Goal: Task Accomplishment & Management: Use online tool/utility

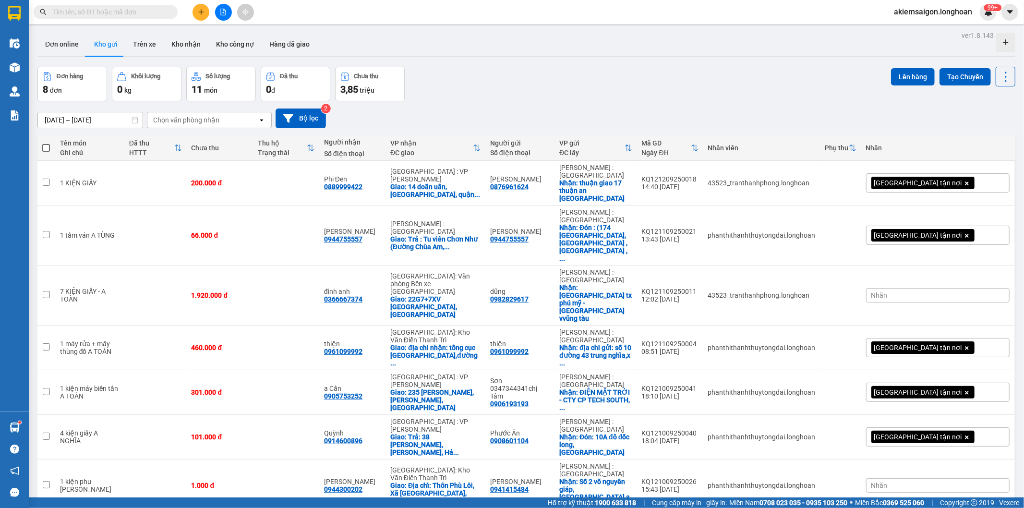
click at [225, 12] on icon "file-add" at bounding box center [223, 12] width 7 height 7
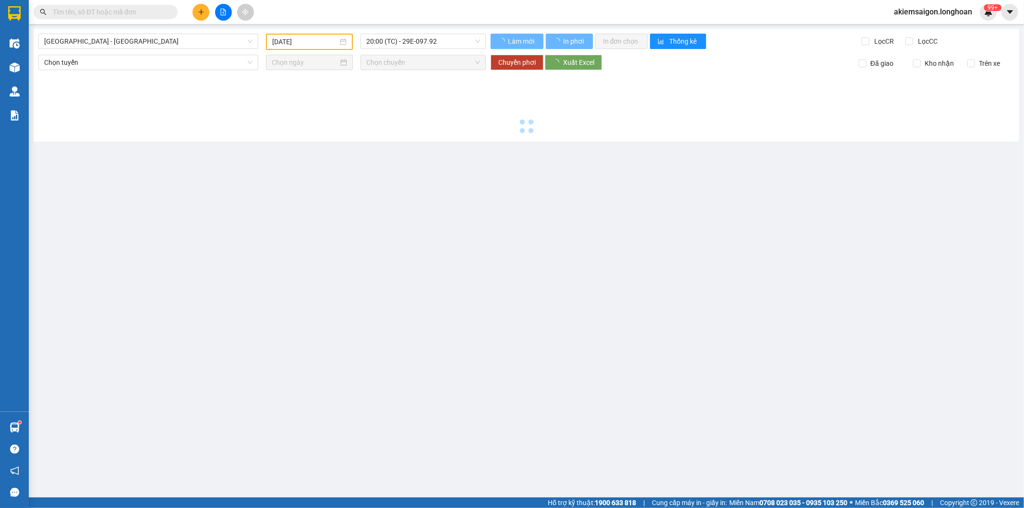
type input "[DATE]"
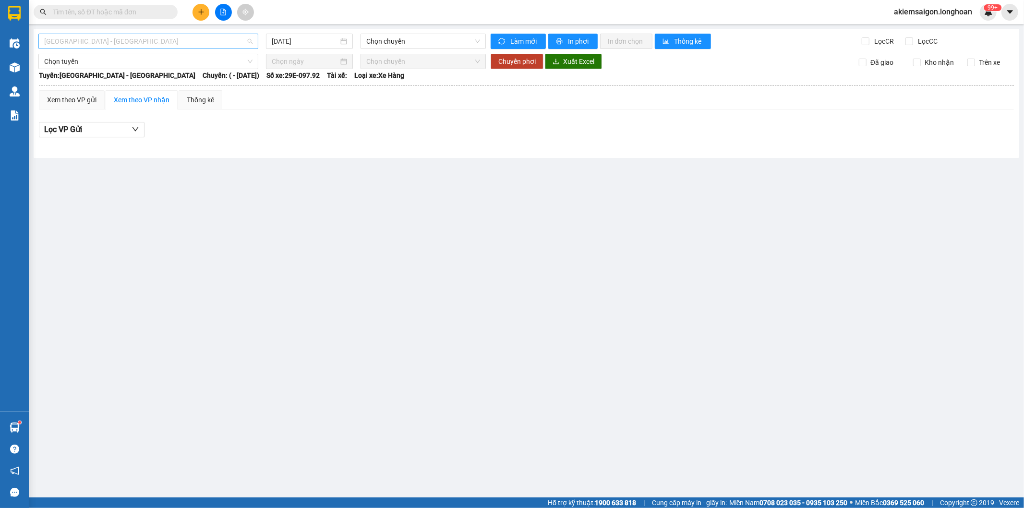
click at [137, 37] on span "[GEOGRAPHIC_DATA] - [GEOGRAPHIC_DATA]" at bounding box center [148, 41] width 208 height 14
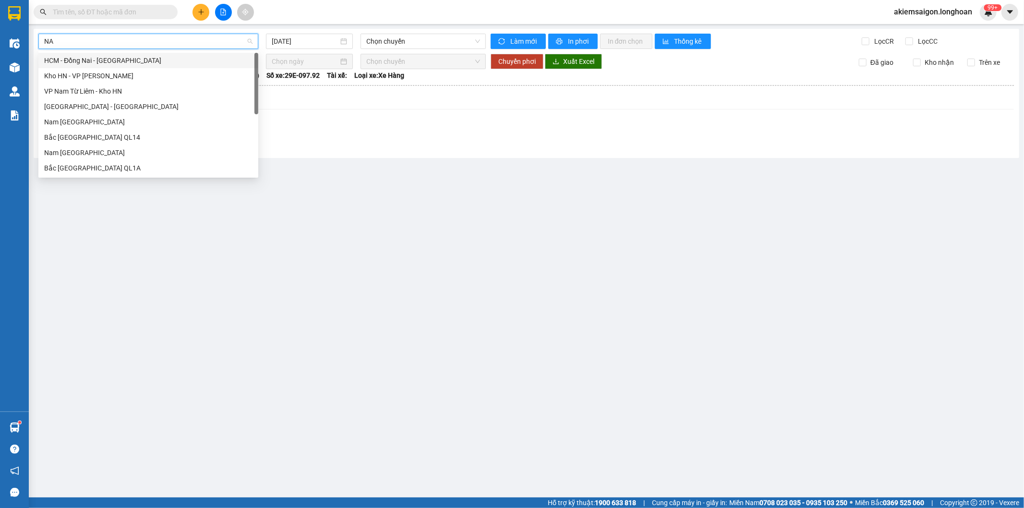
type input "NAM"
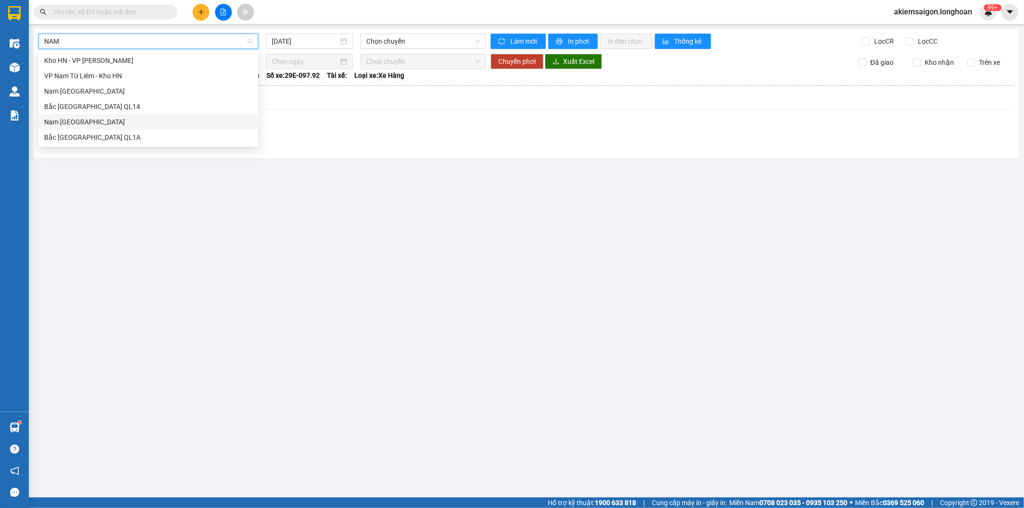
click at [118, 118] on div "Nam [GEOGRAPHIC_DATA]" at bounding box center [148, 122] width 208 height 11
type input "[DATE]"
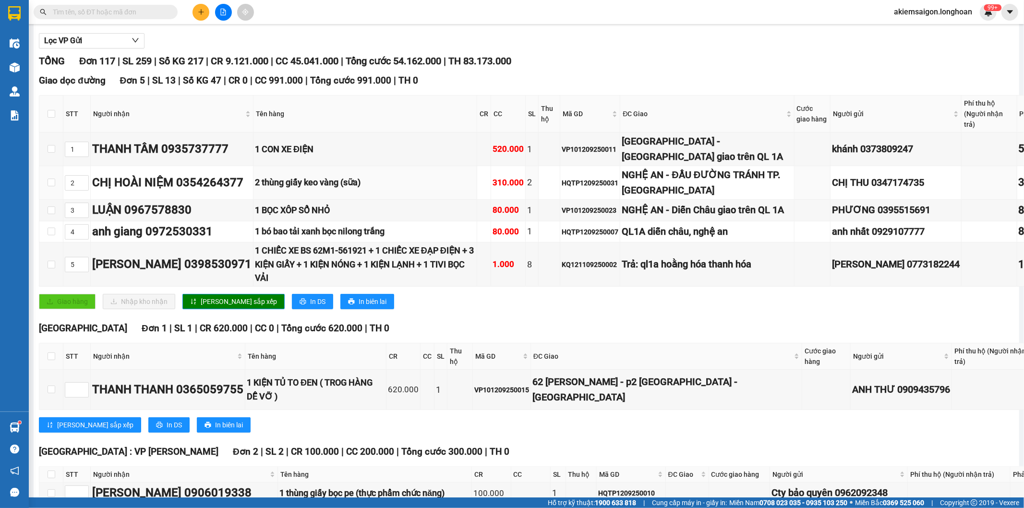
scroll to position [178, 0]
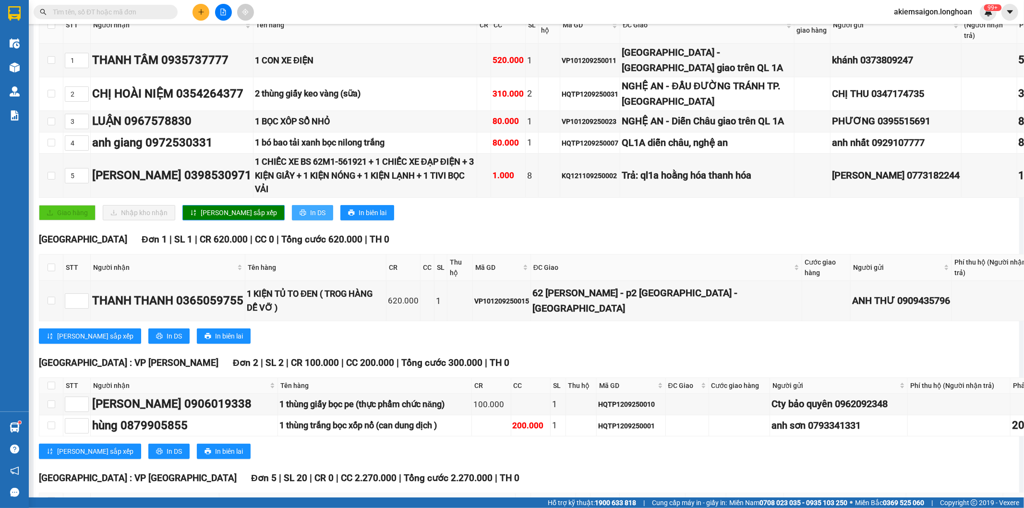
click at [292, 220] on button "In DS" at bounding box center [312, 212] width 41 height 15
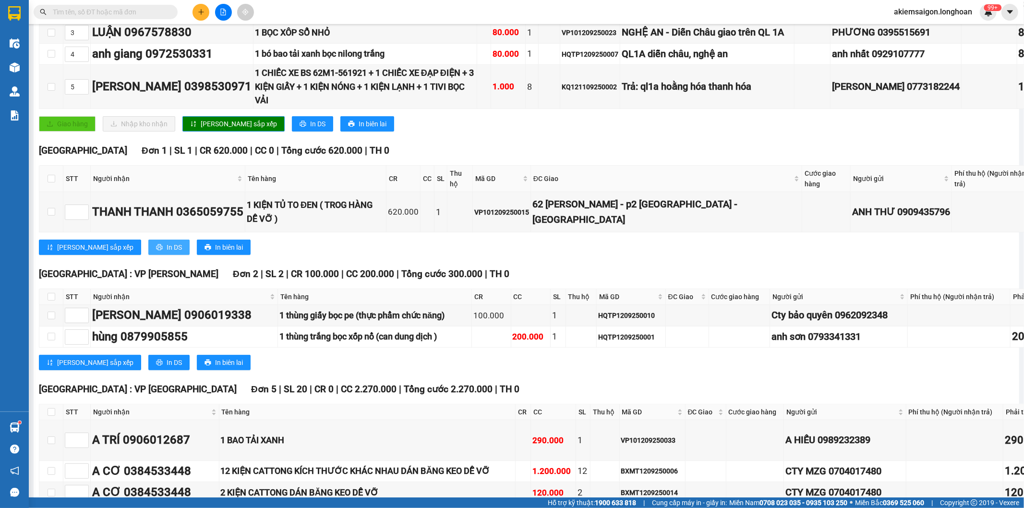
click at [167, 252] on span "In DS" at bounding box center [174, 247] width 15 height 11
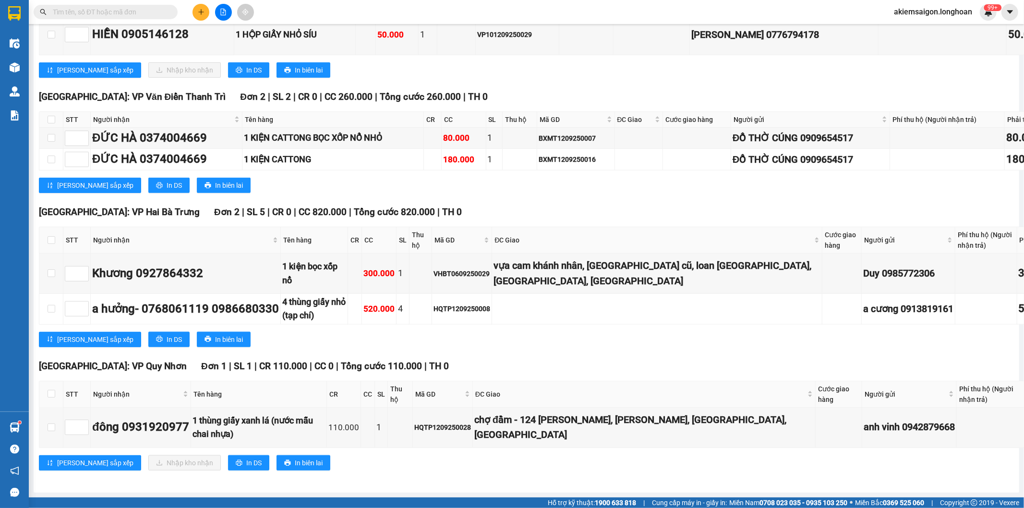
scroll to position [6842, 0]
click at [246, 457] on span "In DS" at bounding box center [253, 462] width 15 height 11
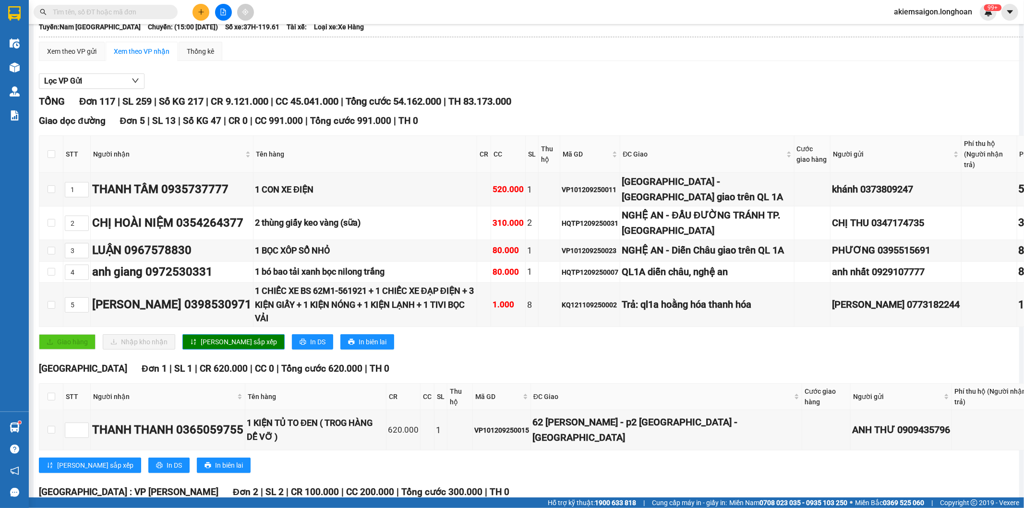
scroll to position [0, 0]
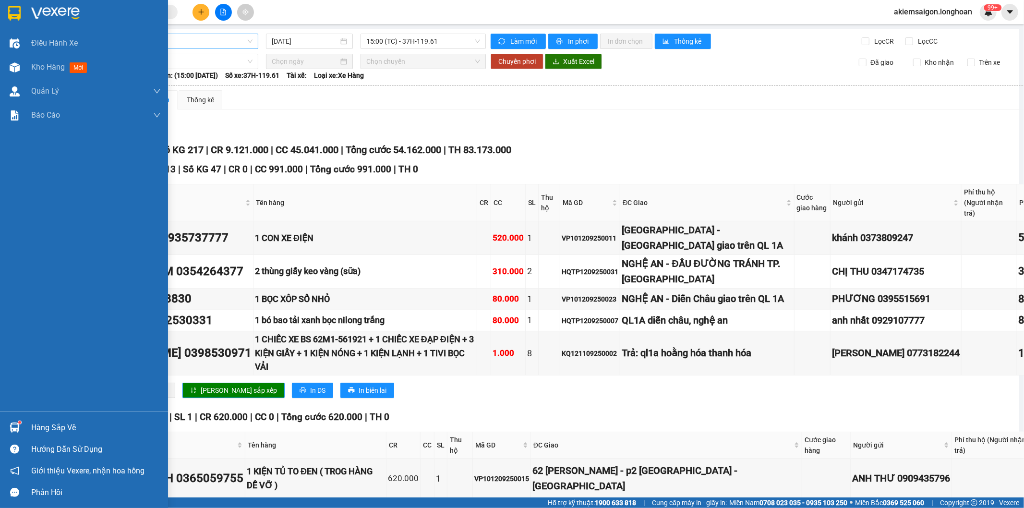
click at [13, 16] on img at bounding box center [14, 13] width 12 height 14
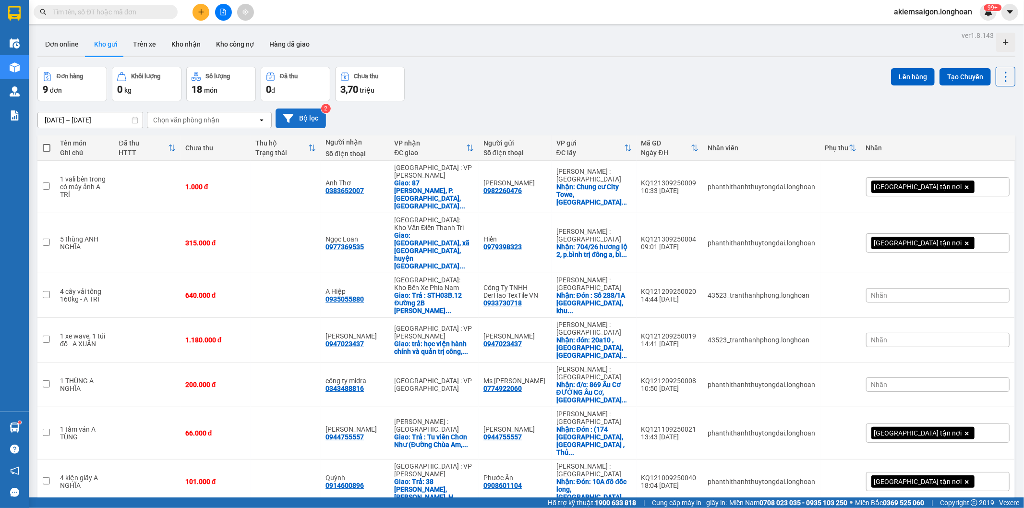
click at [305, 120] on button "Bộ lọc" at bounding box center [300, 118] width 50 height 20
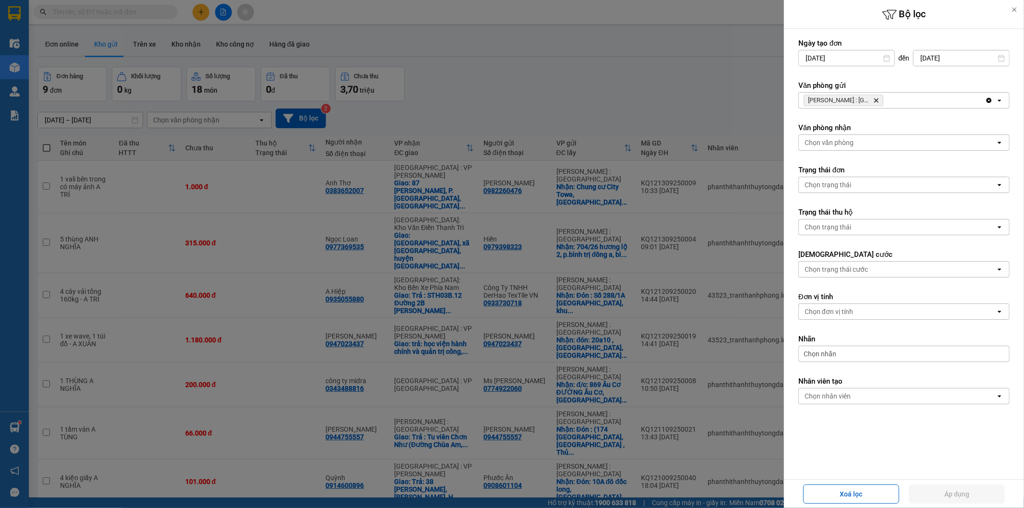
click at [877, 99] on icon "Hồ Chí Minh : Kho Quận 12, close by backspace" at bounding box center [876, 100] width 4 height 4
click at [877, 99] on div "Chọn văn phòng" at bounding box center [897, 100] width 197 height 15
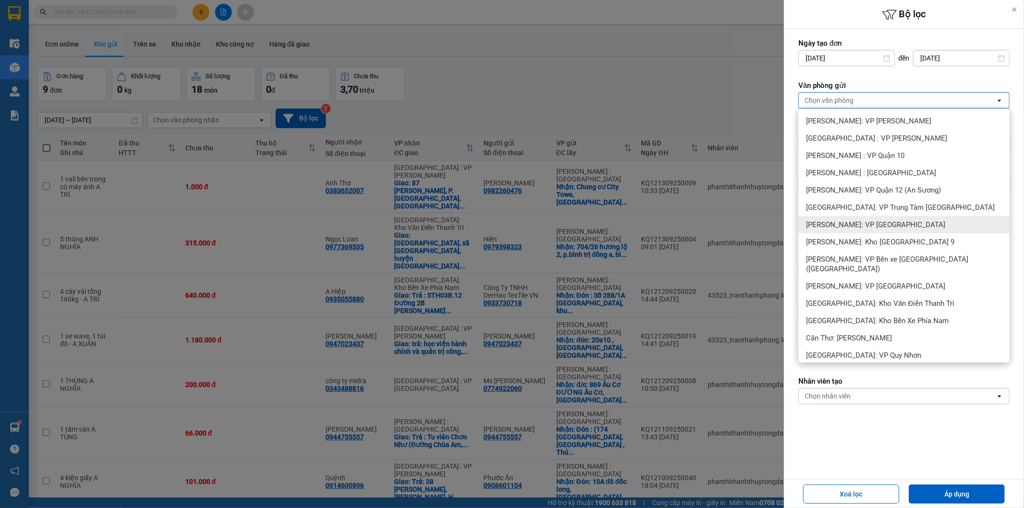
click at [912, 223] on div "[PERSON_NAME]: VP [GEOGRAPHIC_DATA]" at bounding box center [903, 224] width 211 height 17
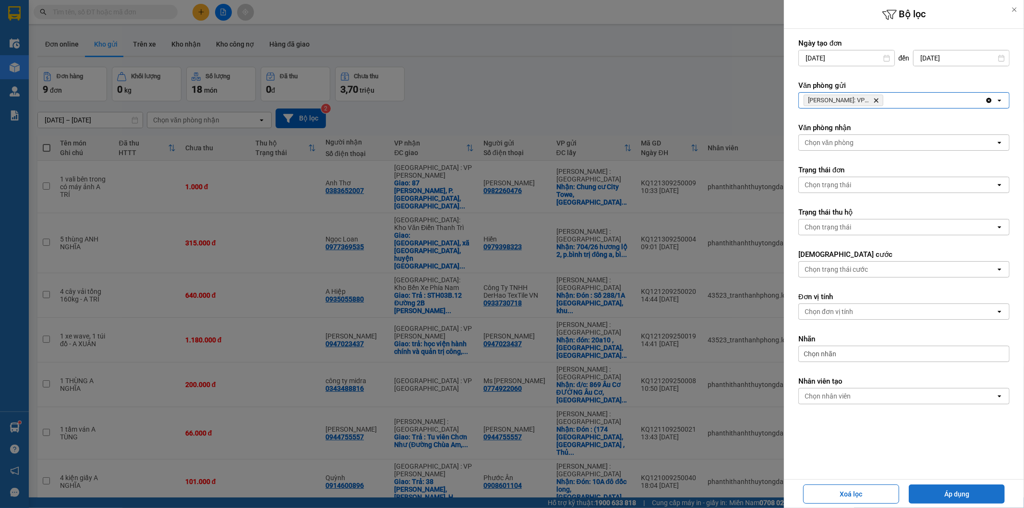
drag, startPoint x: 949, startPoint y: 493, endPoint x: 681, endPoint y: 378, distance: 291.0
click at [949, 493] on button "Áp dụng" at bounding box center [956, 493] width 96 height 19
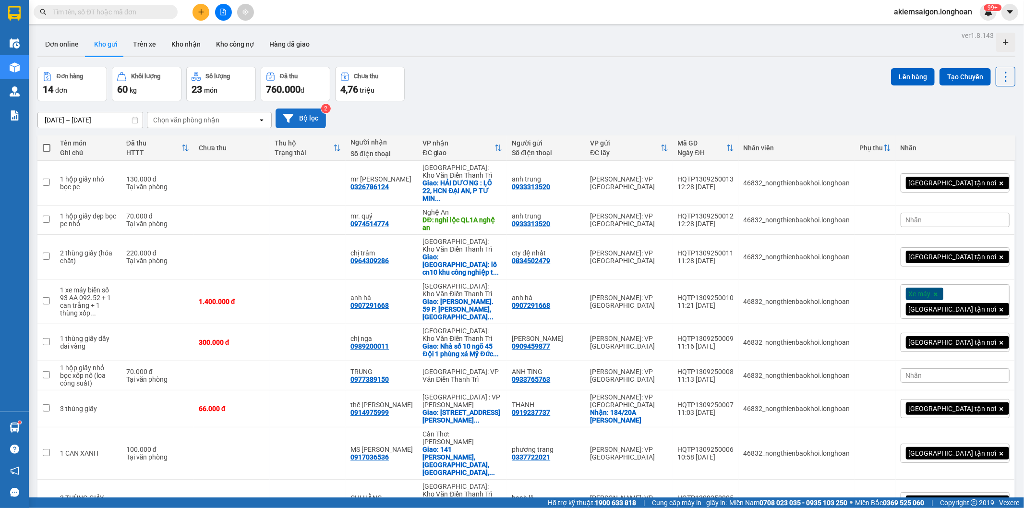
click at [305, 112] on button "Bộ lọc" at bounding box center [300, 118] width 50 height 20
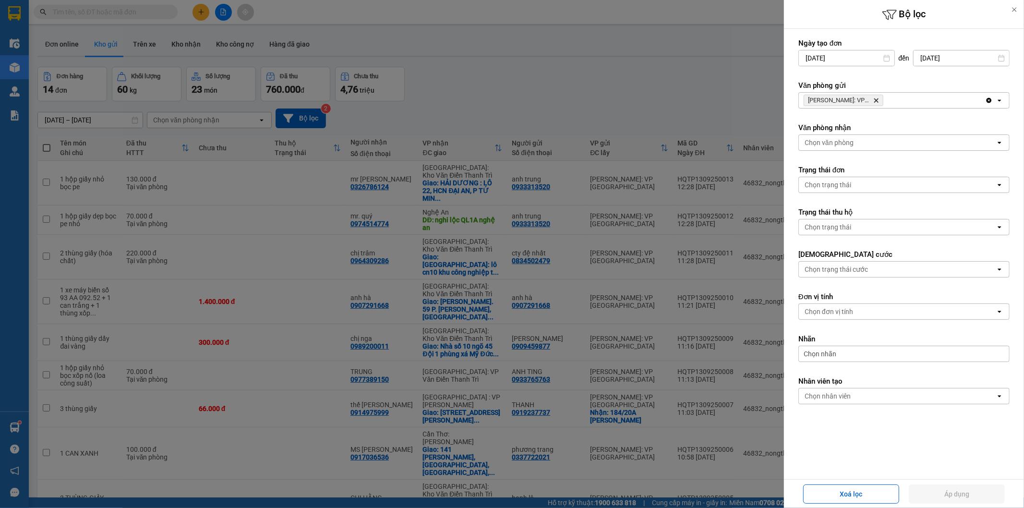
click at [875, 100] on icon "Hồ Chí Minh: VP Quận Tân Phú, close by backspace" at bounding box center [876, 100] width 4 height 4
click at [875, 100] on div "Chọn văn phòng" at bounding box center [897, 100] width 197 height 15
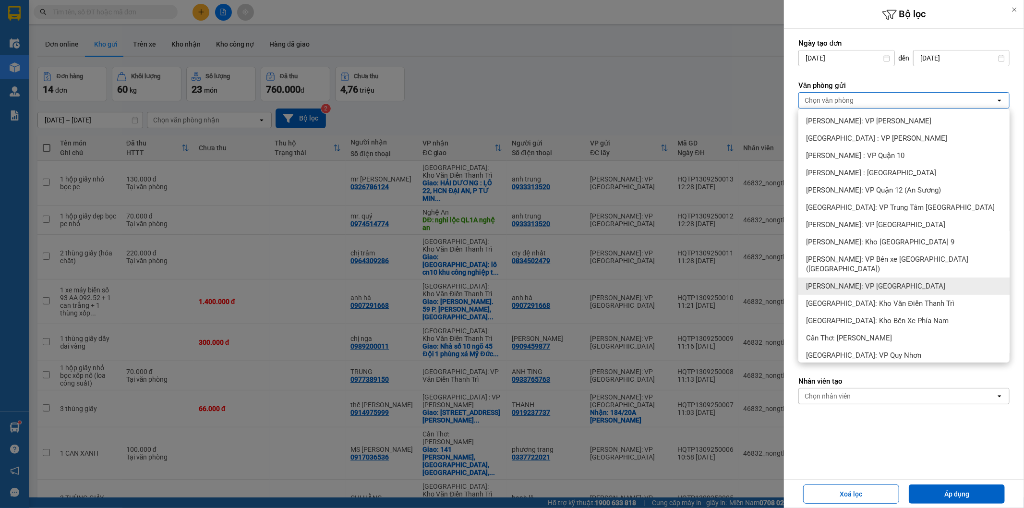
click at [910, 280] on div "[PERSON_NAME]: VP [GEOGRAPHIC_DATA]" at bounding box center [903, 285] width 211 height 17
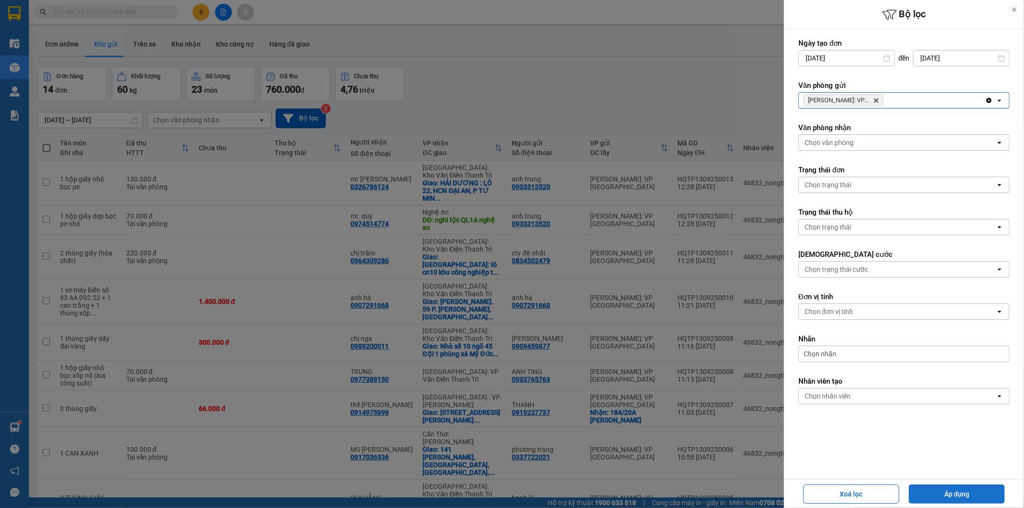
click at [954, 495] on button "Áp dụng" at bounding box center [956, 493] width 96 height 19
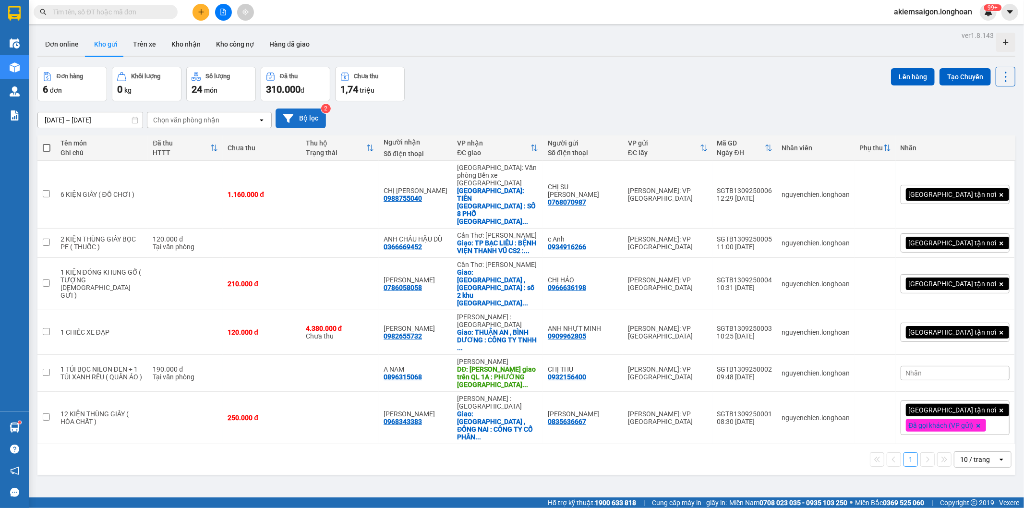
click at [313, 118] on button "Bộ lọc" at bounding box center [300, 118] width 50 height 20
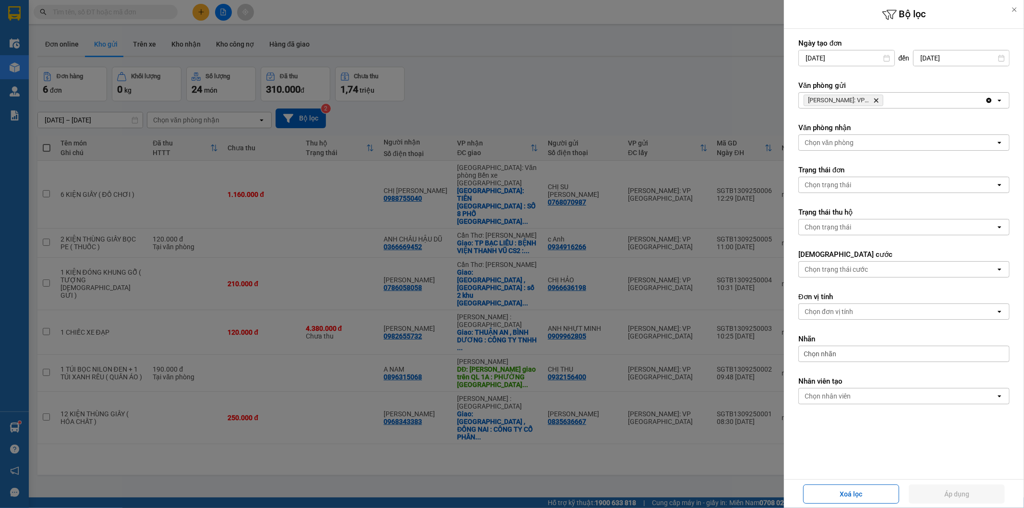
click at [877, 100] on icon "Delete" at bounding box center [876, 100] width 6 height 6
click at [877, 100] on div "Chọn văn phòng" at bounding box center [897, 100] width 197 height 15
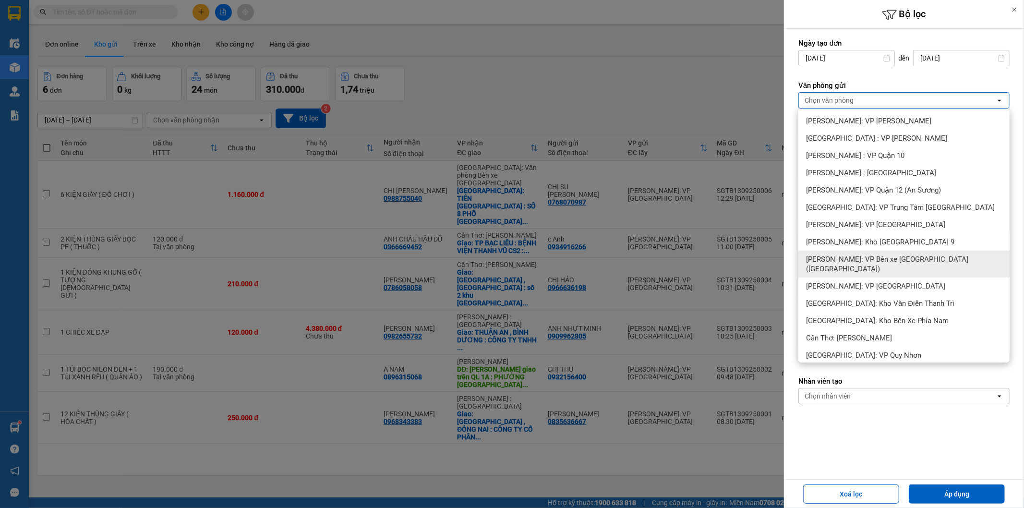
click at [917, 254] on span "[PERSON_NAME]: VP Bến xe [GEOGRAPHIC_DATA] ([GEOGRAPHIC_DATA])" at bounding box center [906, 263] width 200 height 19
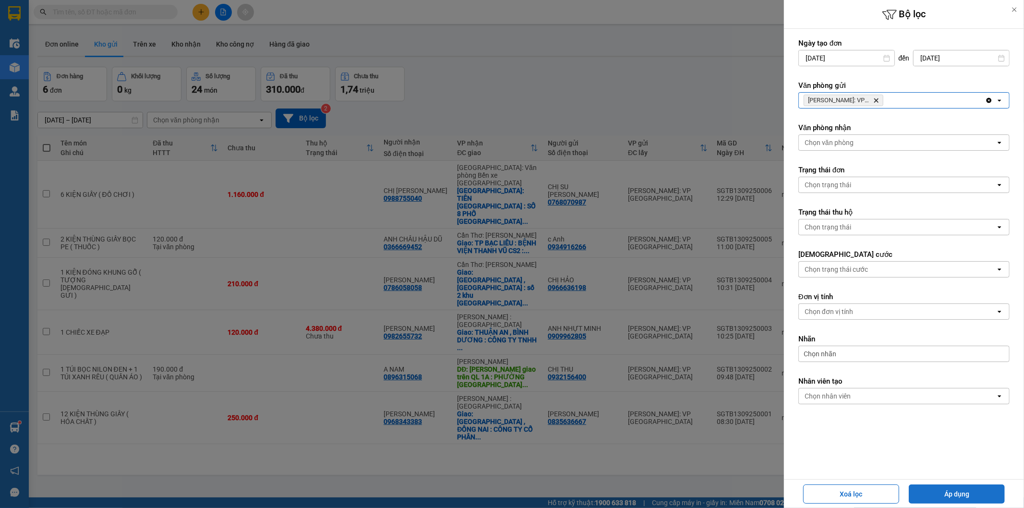
click at [957, 495] on button "Áp dụng" at bounding box center [956, 493] width 96 height 19
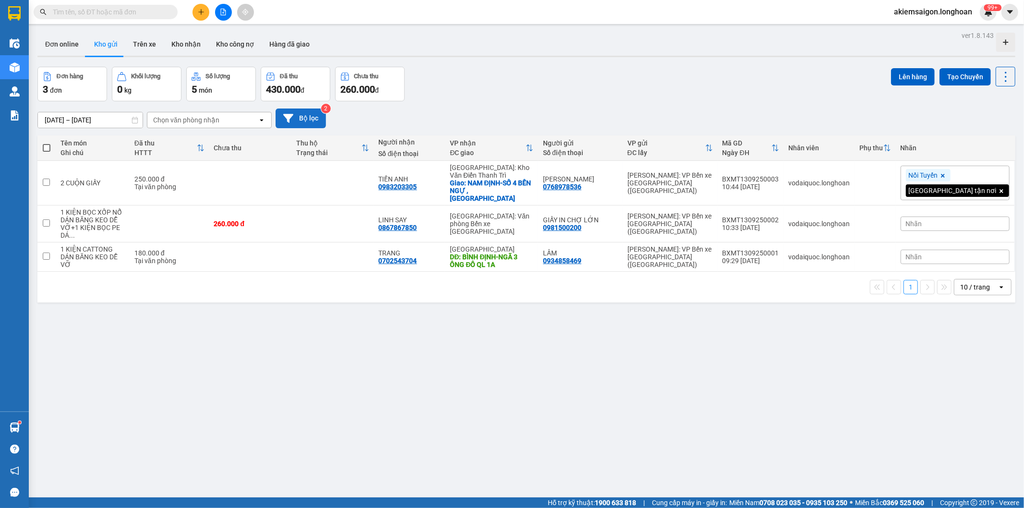
click at [314, 115] on button "Bộ lọc" at bounding box center [300, 118] width 50 height 20
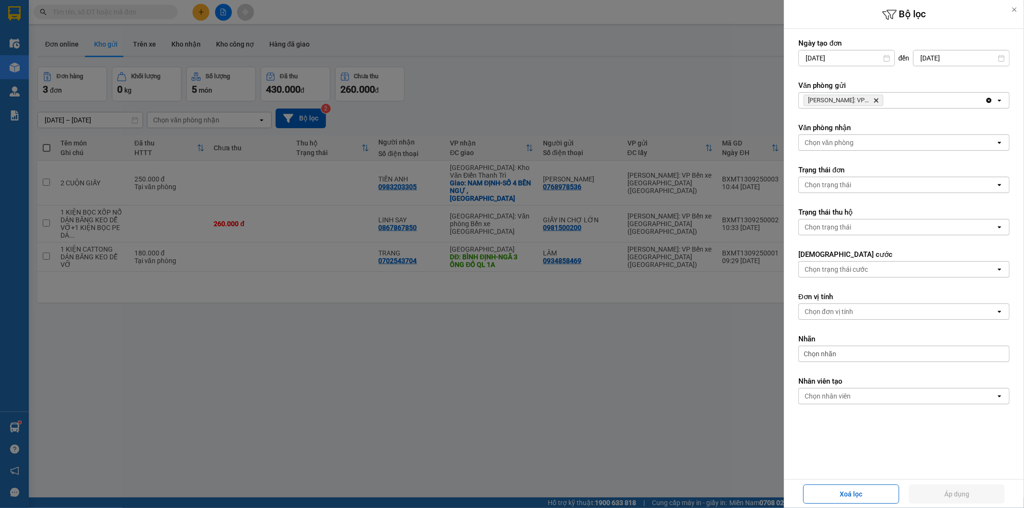
click at [877, 99] on icon "Hồ Chí Minh: VP Bến xe Miền Tây (Quận Bình Tân), close by backspace" at bounding box center [876, 100] width 4 height 4
click at [877, 99] on div "Chọn văn phòng" at bounding box center [897, 100] width 197 height 15
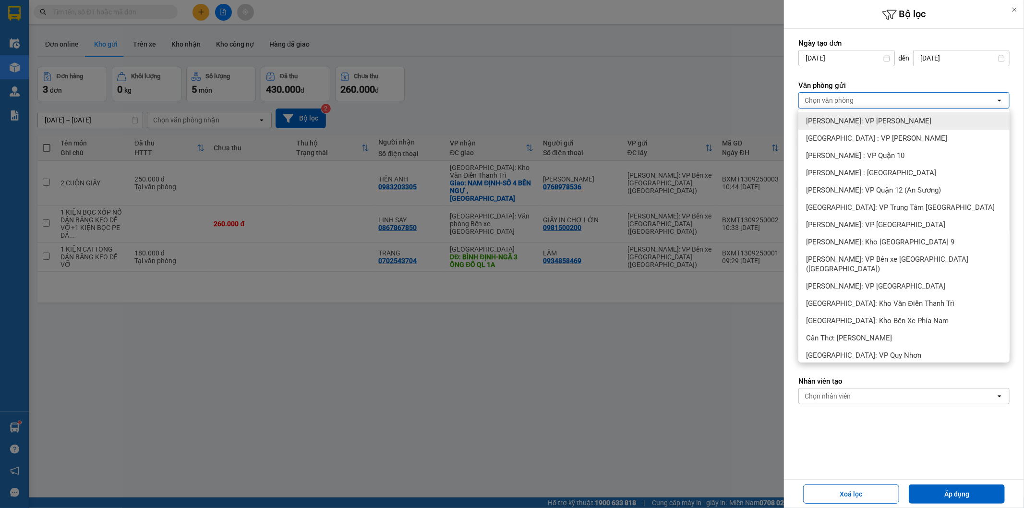
click at [890, 124] on span "[PERSON_NAME]: VP [PERSON_NAME]" at bounding box center [868, 121] width 125 height 10
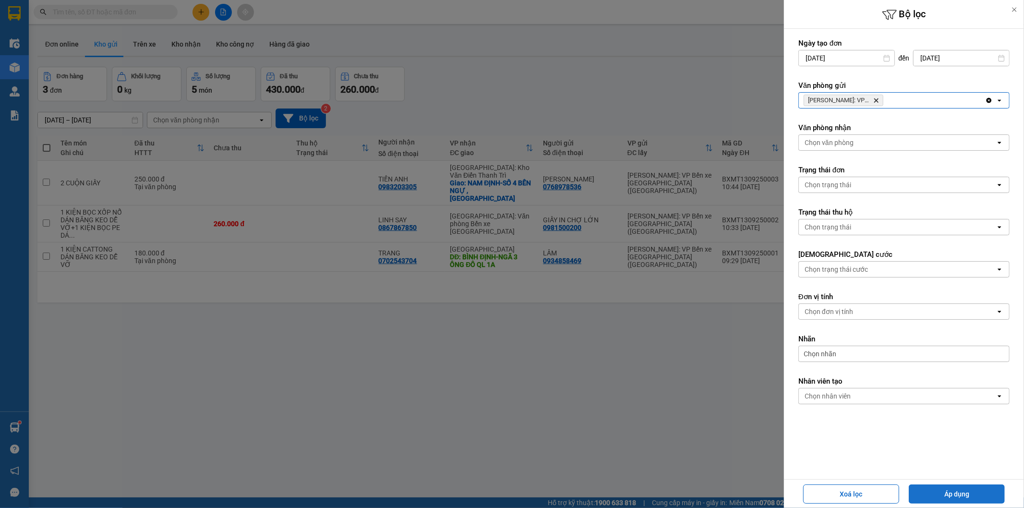
click at [960, 490] on button "Áp dụng" at bounding box center [956, 493] width 96 height 19
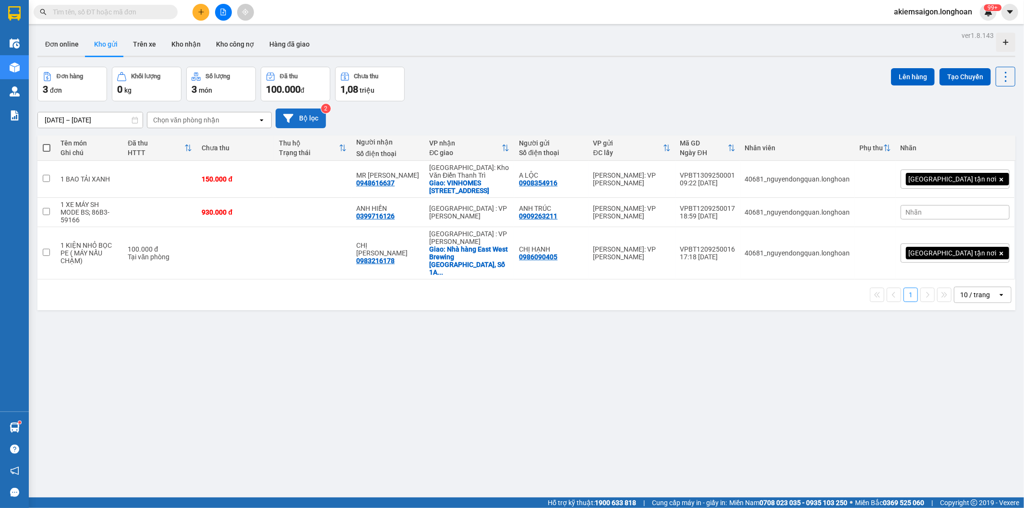
click at [302, 119] on button "Bộ lọc" at bounding box center [300, 118] width 50 height 20
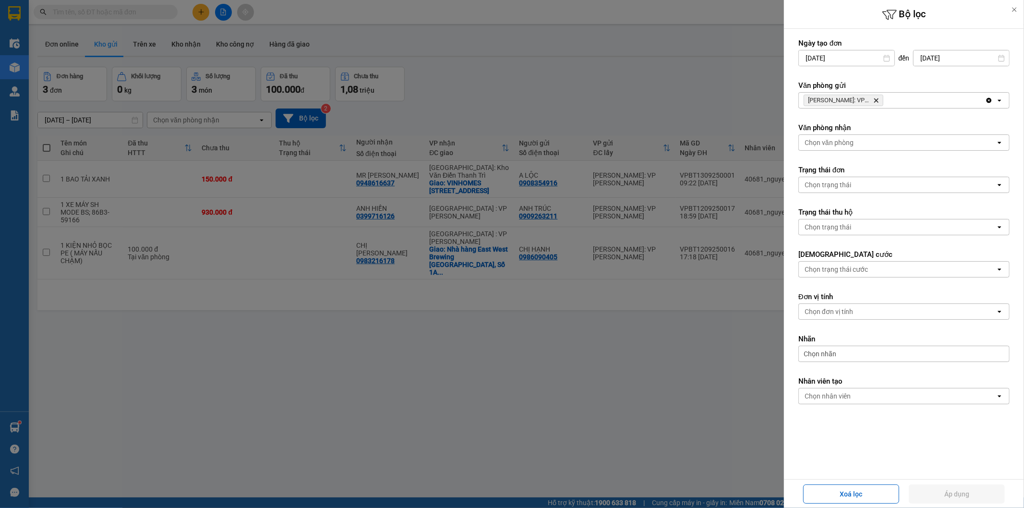
click at [878, 100] on icon "Delete" at bounding box center [876, 100] width 6 height 6
click at [878, 100] on div "Chọn văn phòng" at bounding box center [897, 100] width 197 height 15
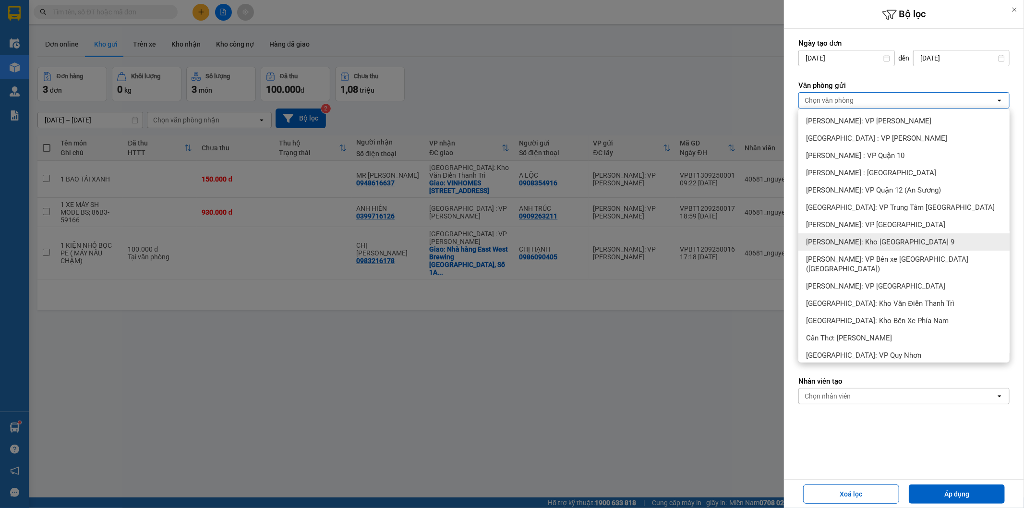
click at [322, 116] on div at bounding box center [512, 254] width 1024 height 508
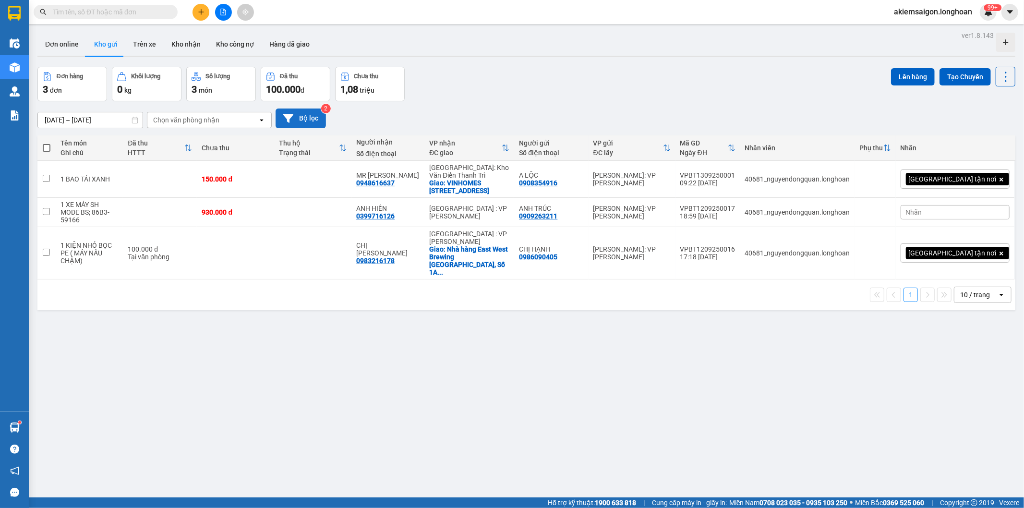
click at [314, 112] on button "Bộ lọc" at bounding box center [300, 118] width 50 height 20
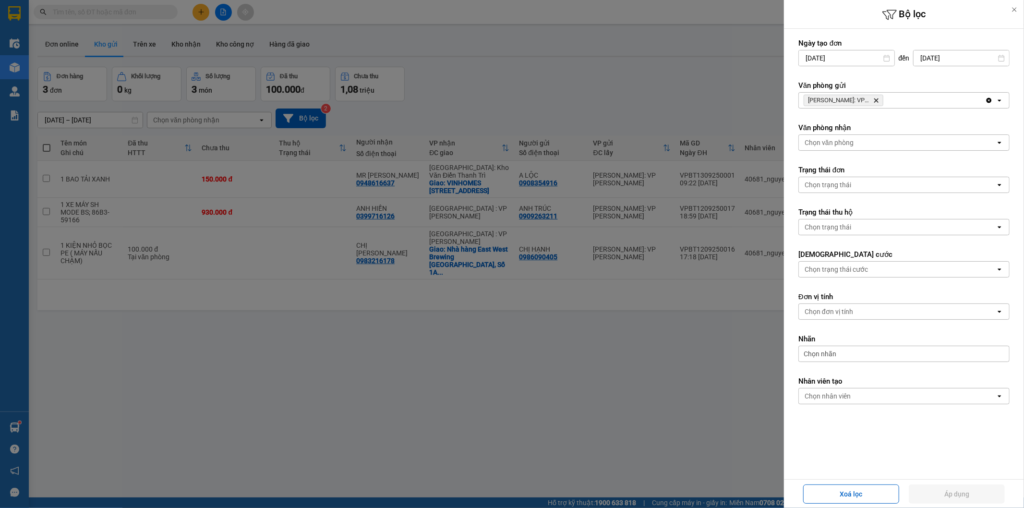
click at [876, 101] on icon "Hồ Chí Minh: VP Bình Thạnh, close by backspace" at bounding box center [876, 100] width 4 height 4
click at [876, 101] on div "Chọn văn phòng" at bounding box center [897, 100] width 197 height 15
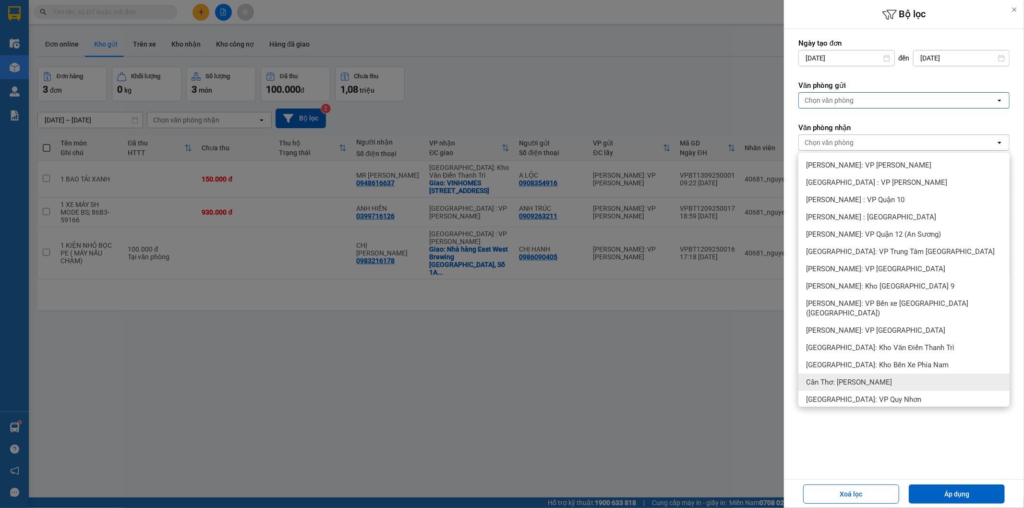
scroll to position [44, 0]
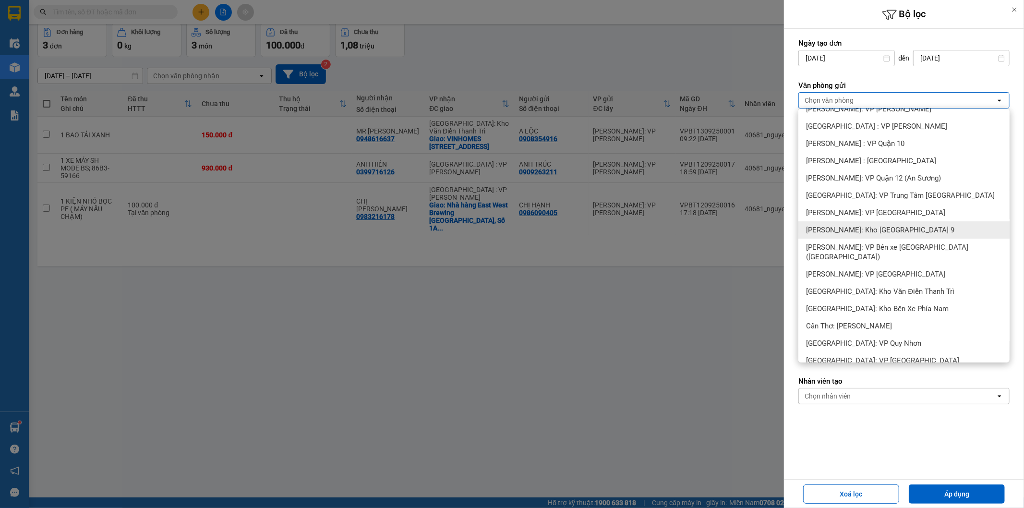
click at [904, 228] on span "[PERSON_NAME]: Kho [GEOGRAPHIC_DATA] 9" at bounding box center [880, 230] width 148 height 10
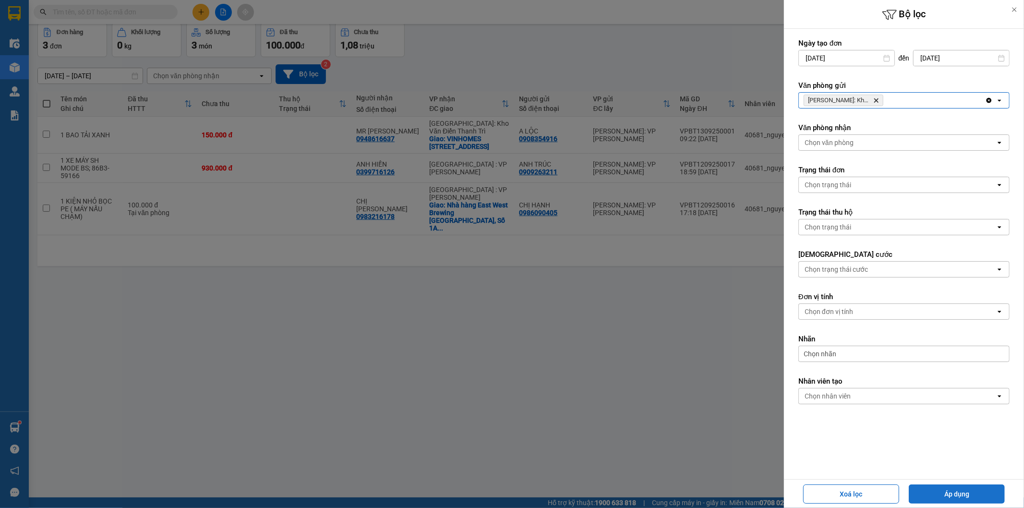
click at [955, 492] on button "Áp dụng" at bounding box center [956, 493] width 96 height 19
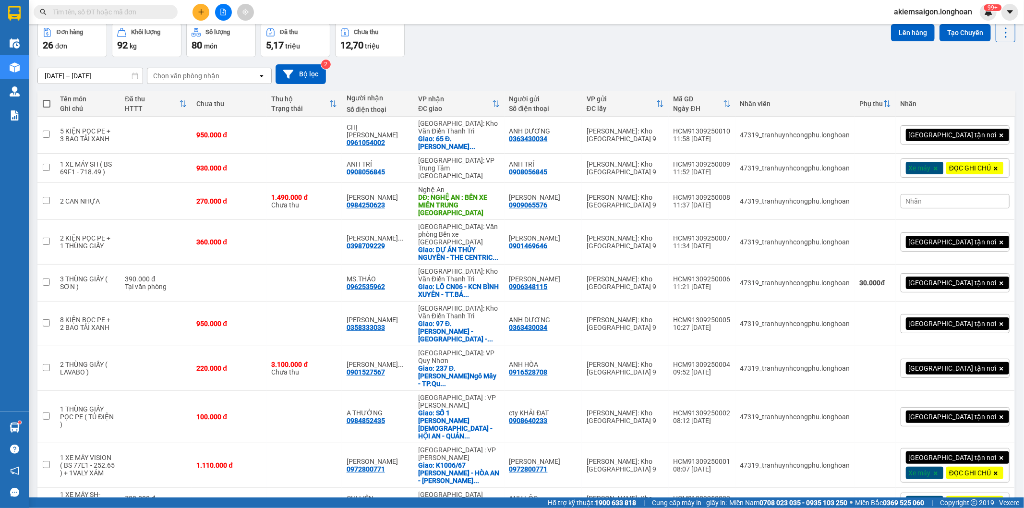
scroll to position [0, 0]
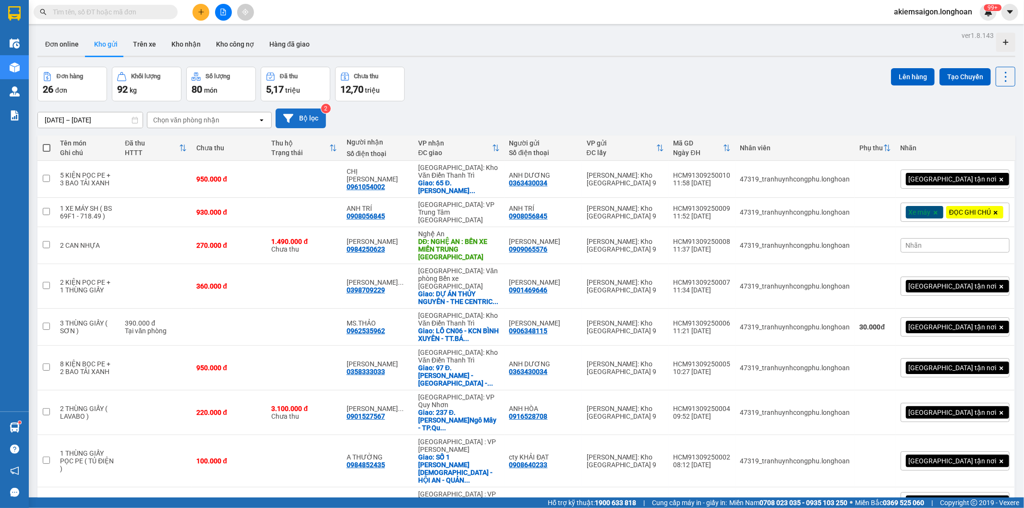
click at [306, 120] on button "Bộ lọc" at bounding box center [300, 118] width 50 height 20
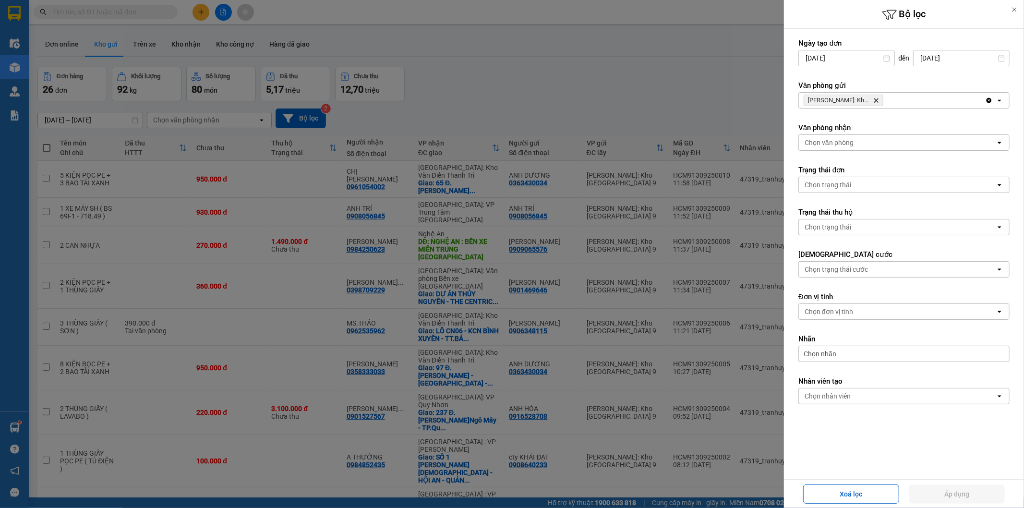
click at [875, 98] on icon "Delete" at bounding box center [876, 100] width 6 height 6
click at [875, 98] on div "Chọn văn phòng" at bounding box center [897, 100] width 197 height 15
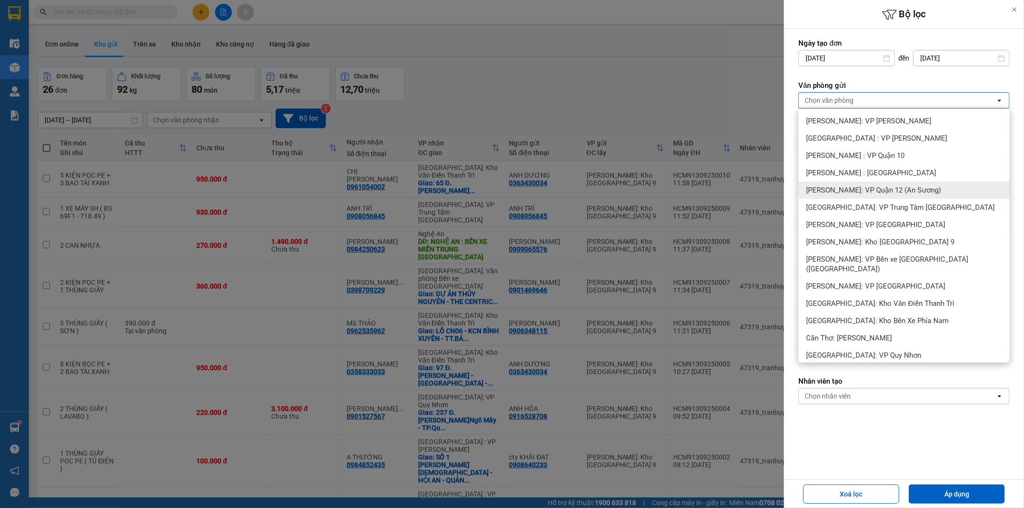
drag, startPoint x: 885, startPoint y: 184, endPoint x: 883, endPoint y: 189, distance: 5.2
click at [884, 184] on div "[PERSON_NAME]: VP Quận 12 (An Sương)" at bounding box center [903, 189] width 211 height 17
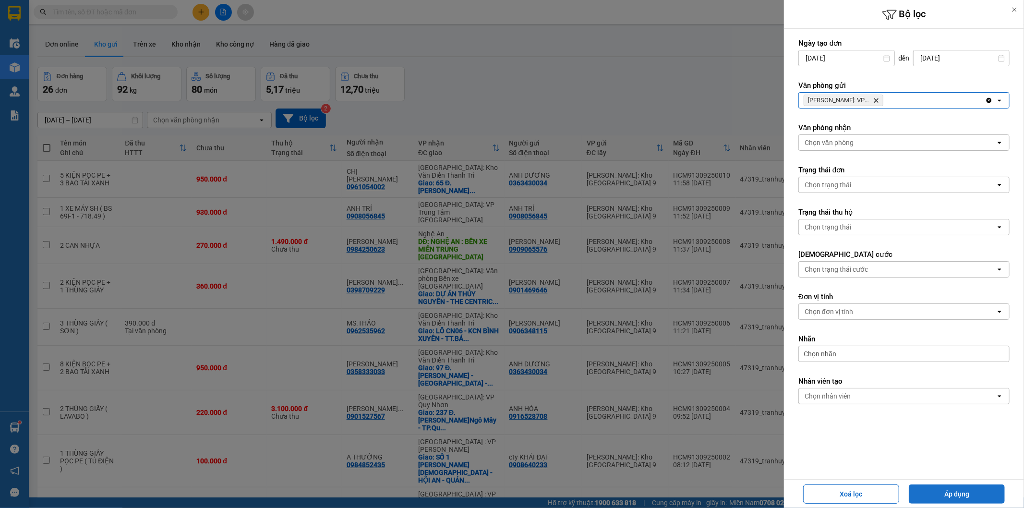
click at [965, 489] on button "Áp dụng" at bounding box center [956, 493] width 96 height 19
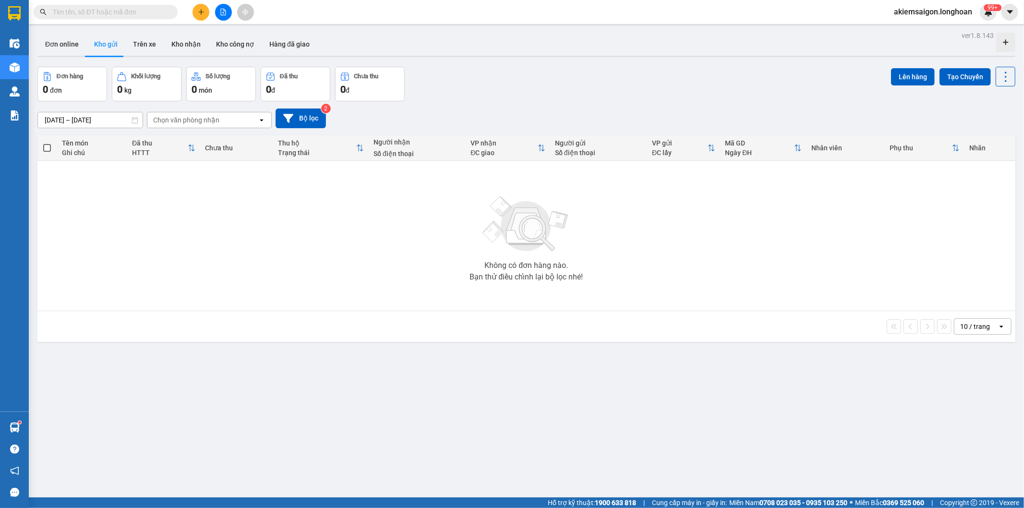
drag, startPoint x: 218, startPoint y: 9, endPoint x: 193, endPoint y: 20, distance: 27.5
click at [218, 9] on button at bounding box center [223, 12] width 17 height 17
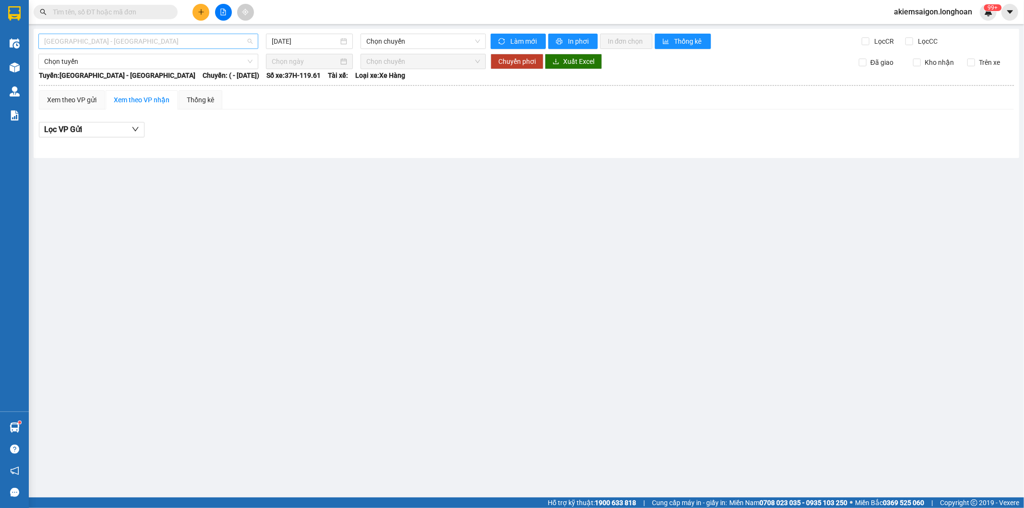
click at [123, 35] on span "[GEOGRAPHIC_DATA] - [GEOGRAPHIC_DATA]" at bounding box center [148, 41] width 208 height 14
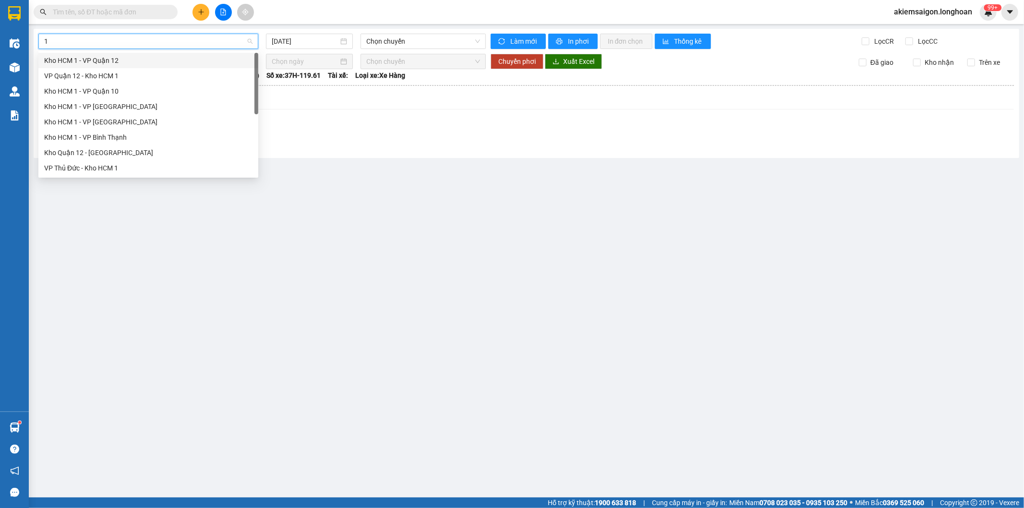
type input "12"
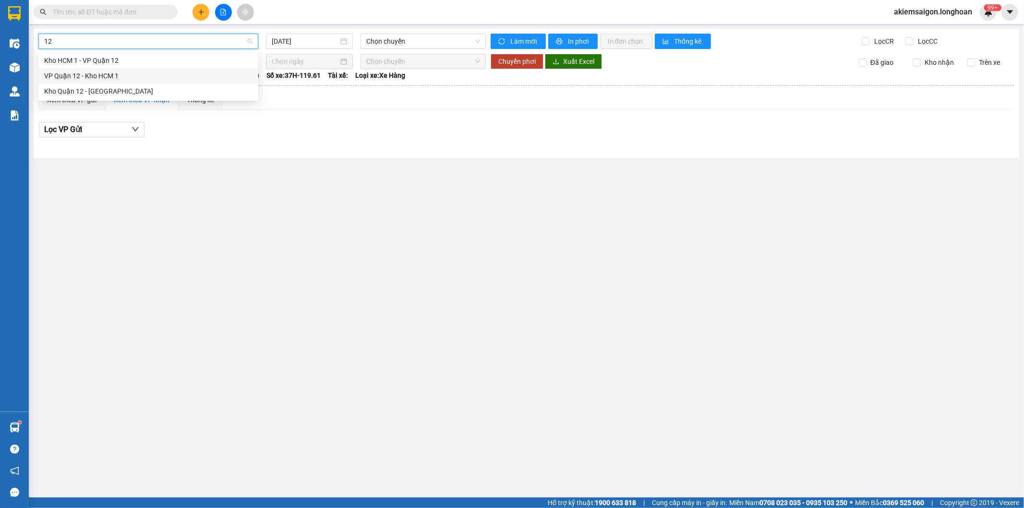
click at [97, 79] on div "VP Quận 12 - Kho HCM 1" at bounding box center [148, 76] width 208 height 11
type input "[DATE]"
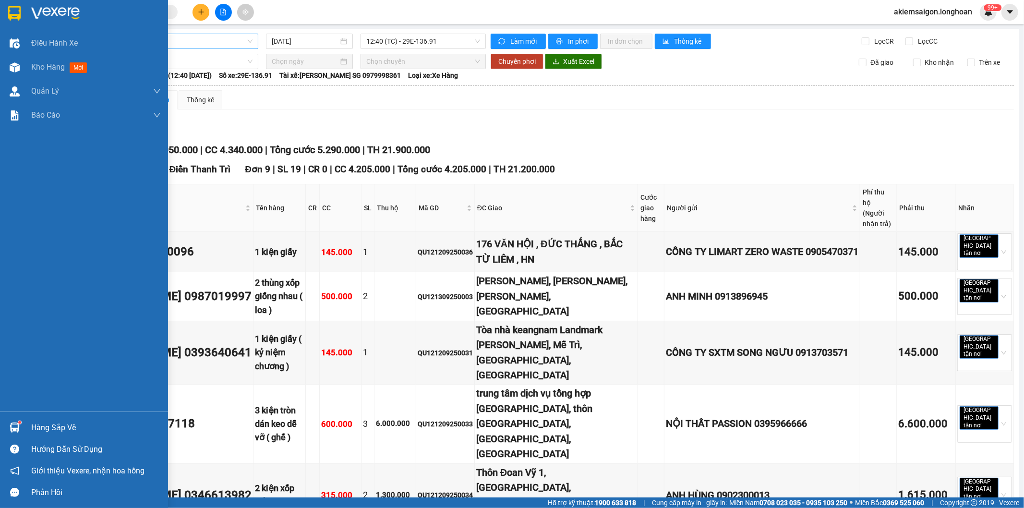
click at [9, 12] on img at bounding box center [14, 13] width 12 height 14
